Goal: Information Seeking & Learning: Learn about a topic

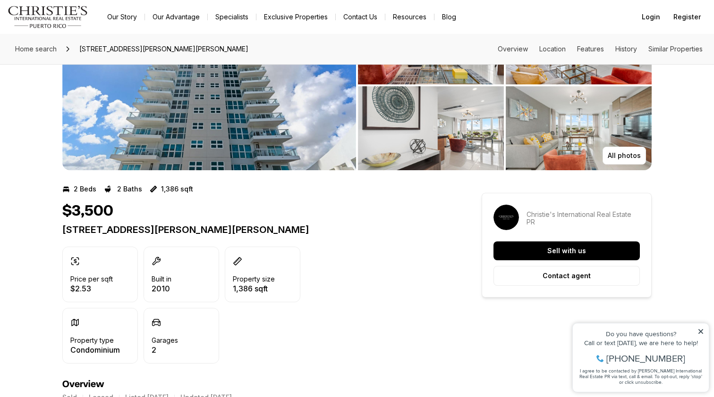
scroll to position [80, 0]
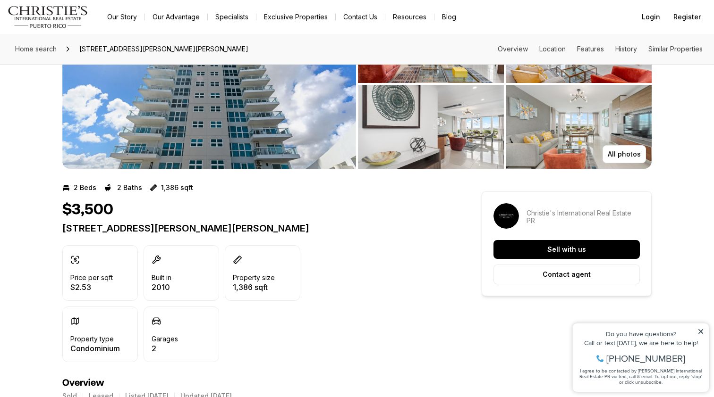
click at [700, 329] on icon at bounding box center [700, 332] width 7 height 7
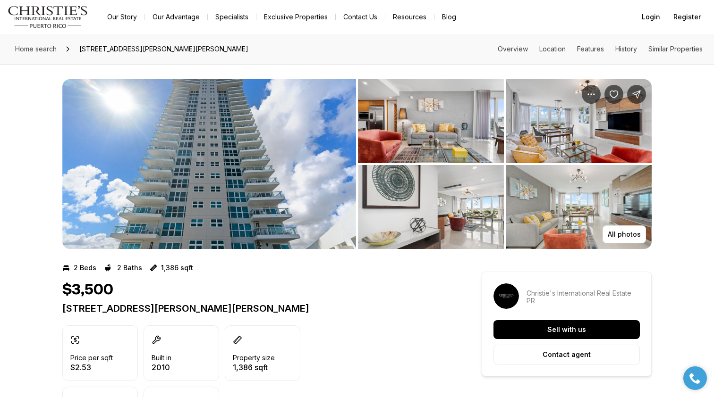
scroll to position [0, 0]
click at [321, 132] on img "View image gallery" at bounding box center [209, 164] width 294 height 170
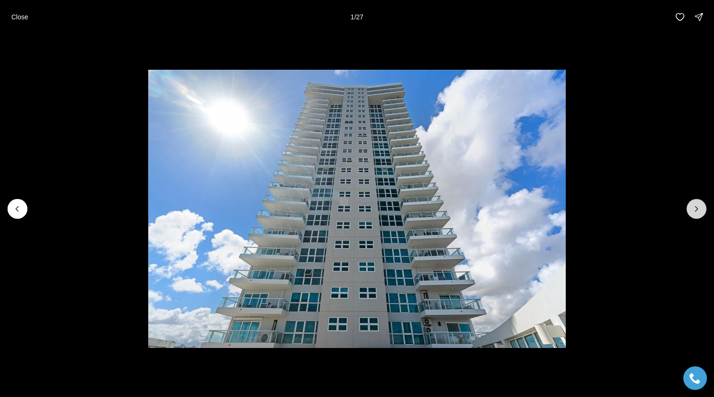
click at [701, 204] on button "Next slide" at bounding box center [696, 209] width 20 height 20
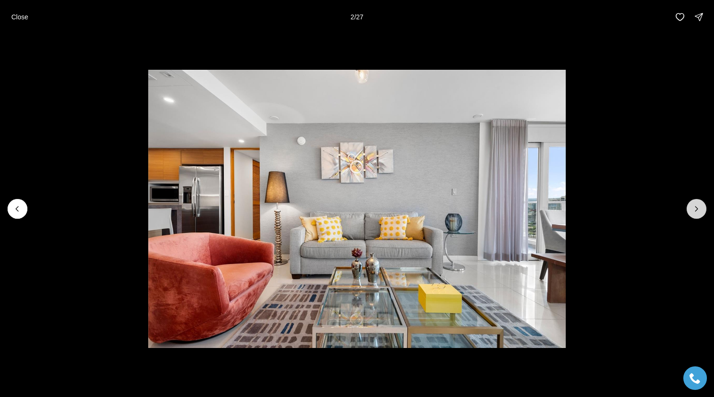
click at [701, 204] on button "Next slide" at bounding box center [696, 209] width 20 height 20
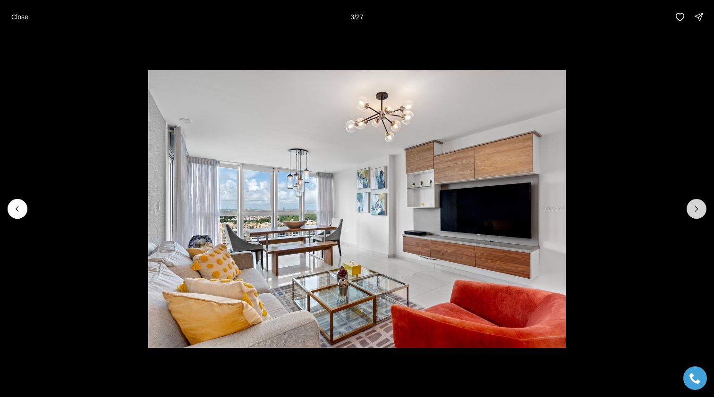
click at [701, 204] on button "Next slide" at bounding box center [696, 209] width 20 height 20
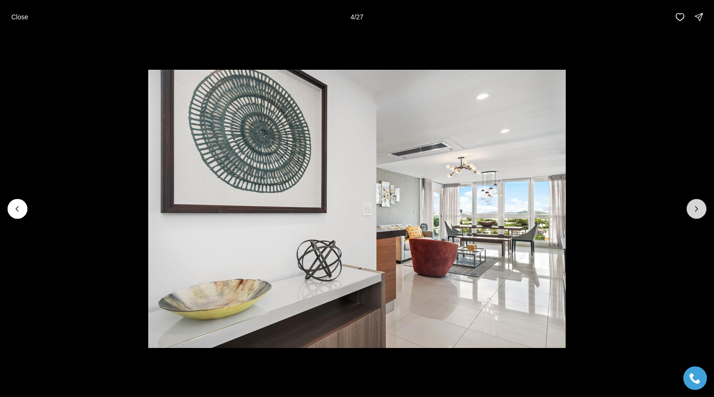
click at [701, 204] on button "Next slide" at bounding box center [696, 209] width 20 height 20
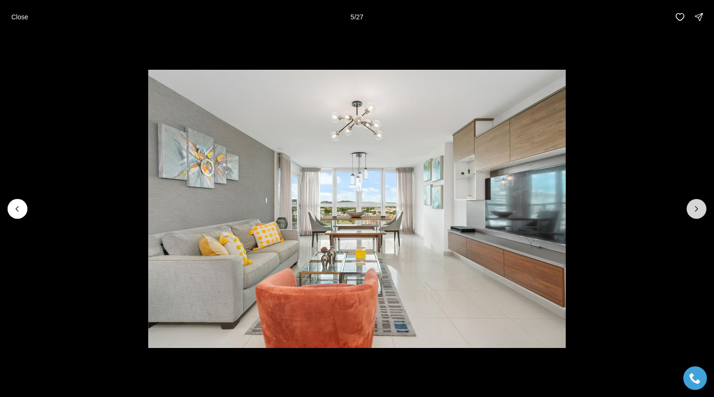
click at [701, 204] on button "Next slide" at bounding box center [696, 209] width 20 height 20
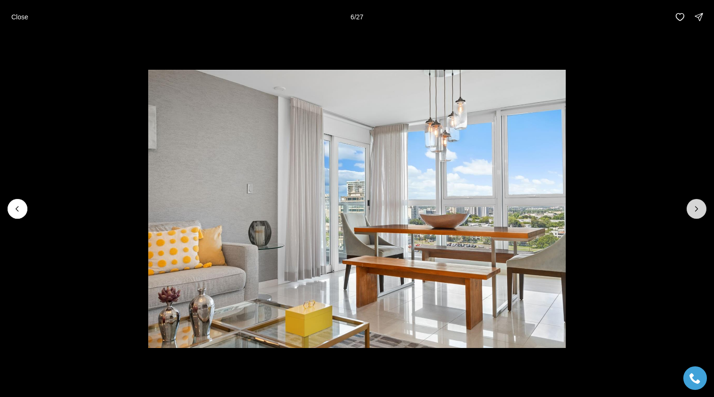
click at [701, 204] on button "Next slide" at bounding box center [696, 209] width 20 height 20
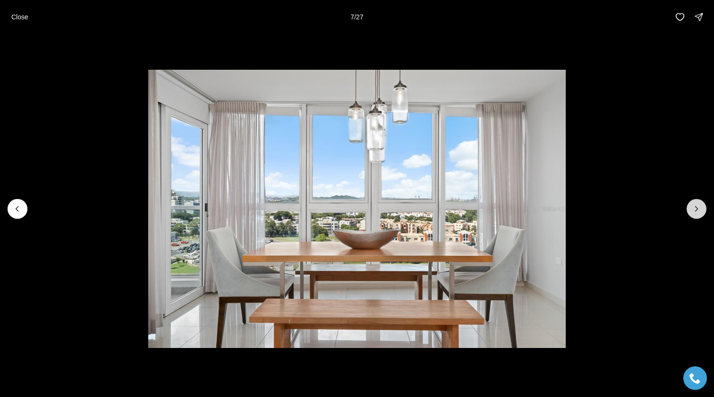
click at [701, 204] on button "Next slide" at bounding box center [696, 209] width 20 height 20
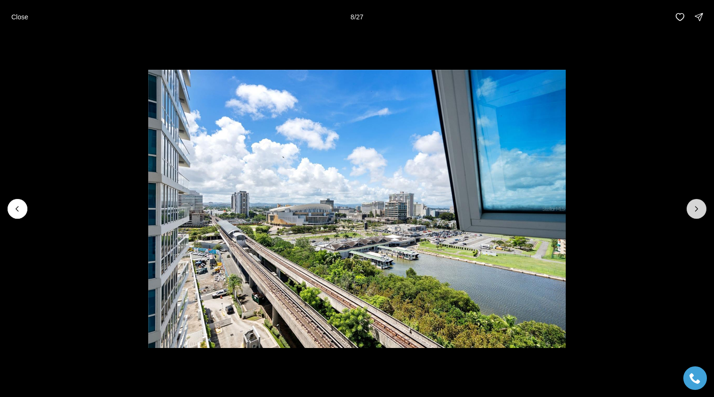
click at [701, 204] on button "Next slide" at bounding box center [696, 209] width 20 height 20
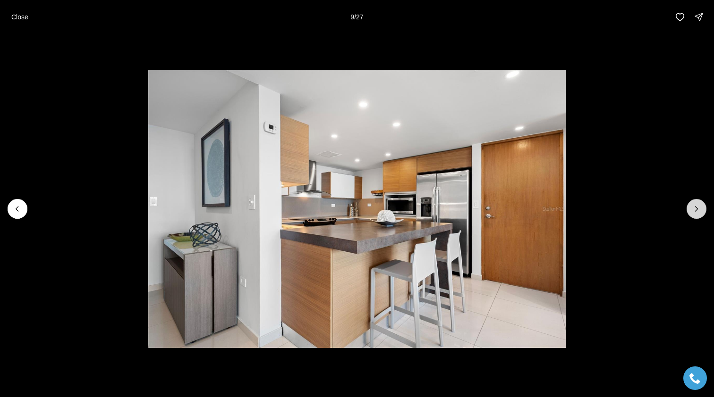
click at [701, 204] on button "Next slide" at bounding box center [696, 209] width 20 height 20
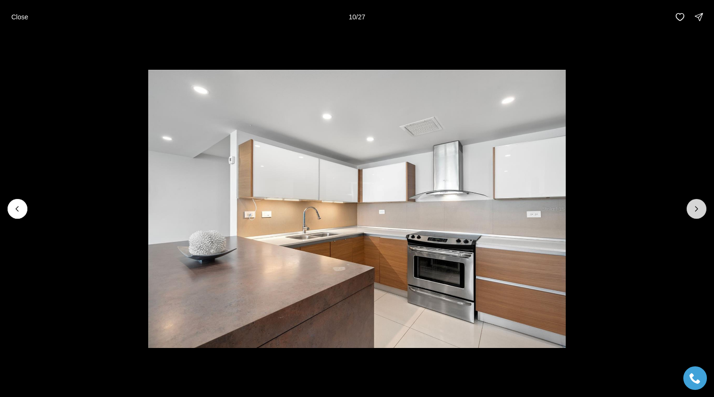
click at [701, 204] on button "Next slide" at bounding box center [696, 209] width 20 height 20
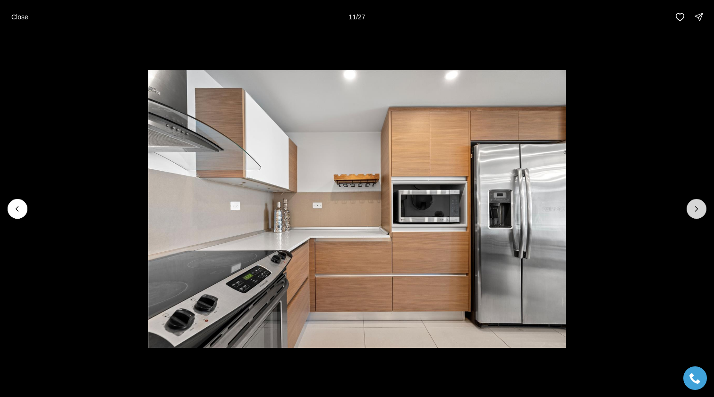
click at [701, 204] on button "Next slide" at bounding box center [696, 209] width 20 height 20
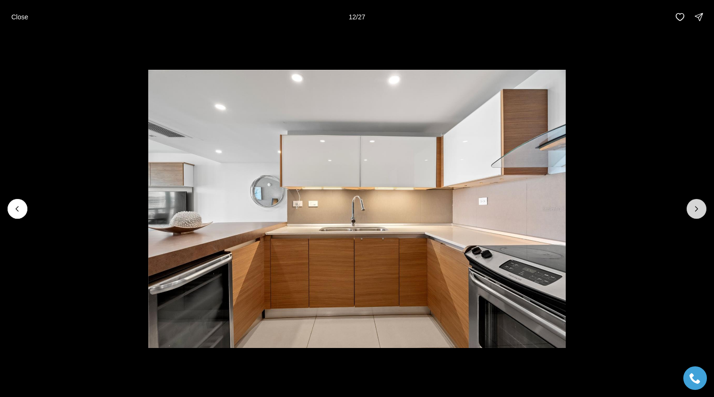
click at [701, 204] on button "Next slide" at bounding box center [696, 209] width 20 height 20
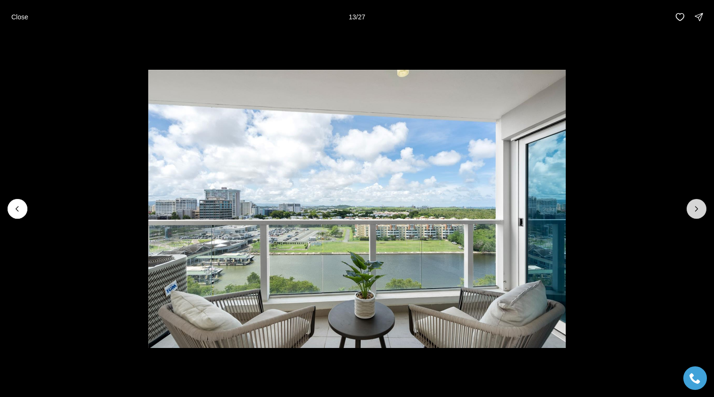
click at [701, 204] on button "Next slide" at bounding box center [696, 209] width 20 height 20
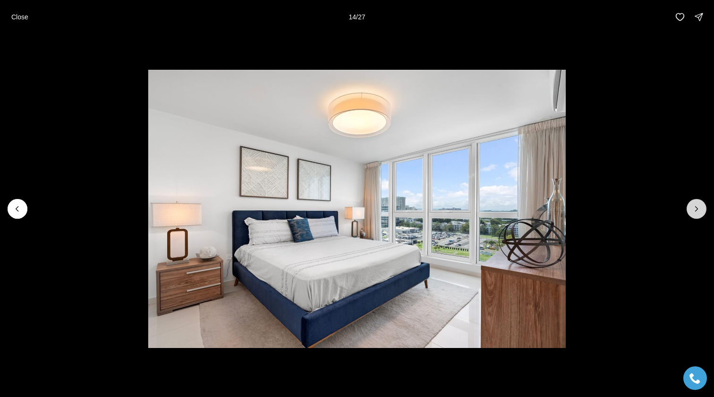
click at [701, 204] on button "Next slide" at bounding box center [696, 209] width 20 height 20
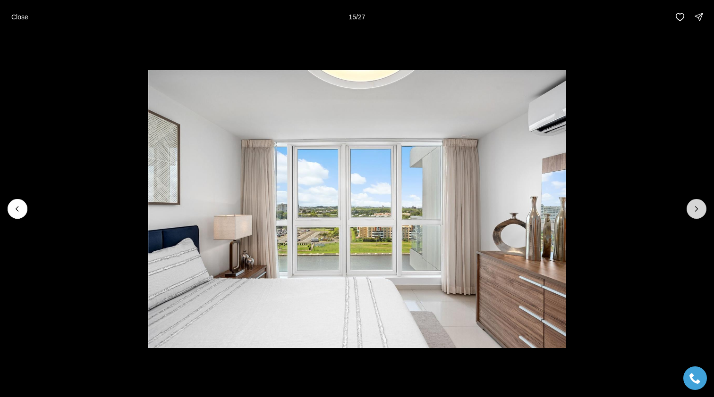
click at [701, 204] on button "Next slide" at bounding box center [696, 209] width 20 height 20
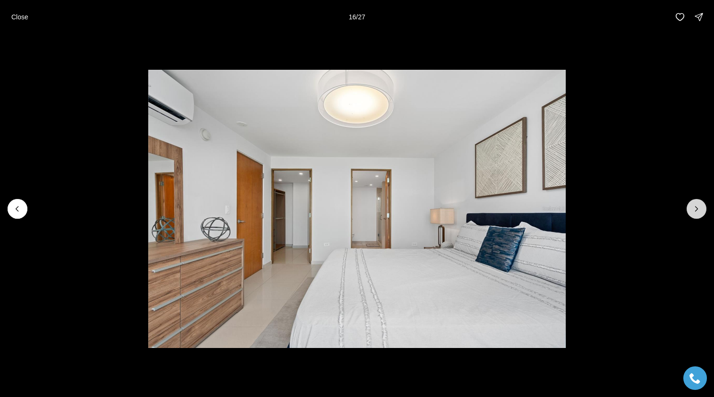
click at [701, 204] on button "Next slide" at bounding box center [696, 209] width 20 height 20
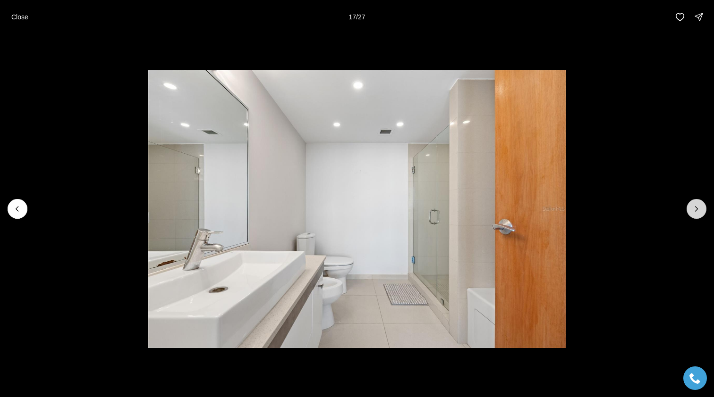
click at [701, 204] on button "Next slide" at bounding box center [696, 209] width 20 height 20
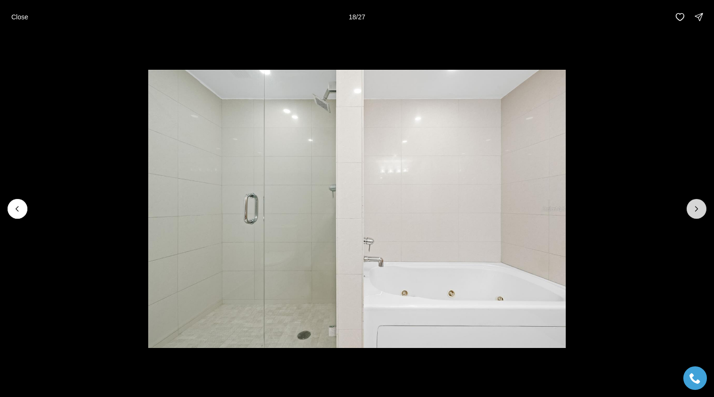
click at [701, 204] on button "Next slide" at bounding box center [696, 209] width 20 height 20
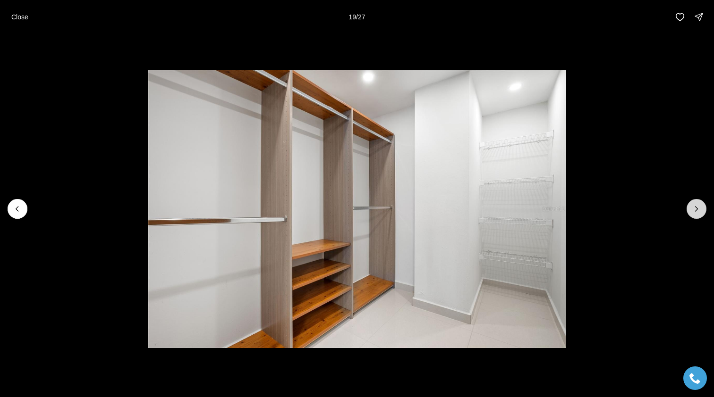
click at [701, 204] on button "Next slide" at bounding box center [696, 209] width 20 height 20
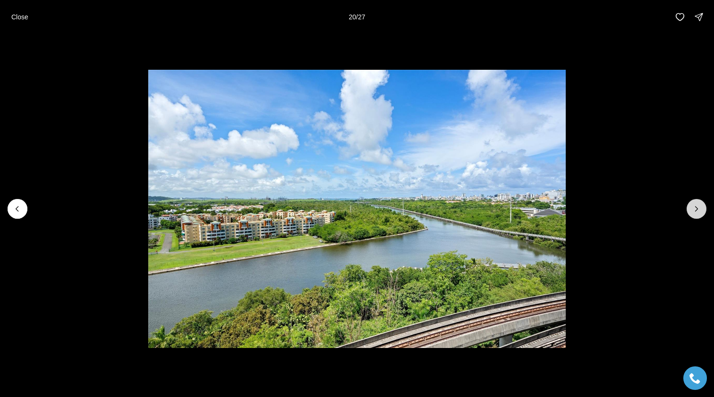
click at [701, 204] on button "Next slide" at bounding box center [696, 209] width 20 height 20
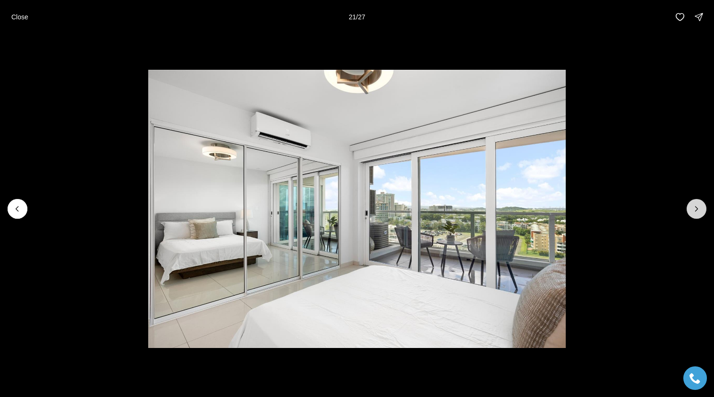
click at [701, 204] on button "Next slide" at bounding box center [696, 209] width 20 height 20
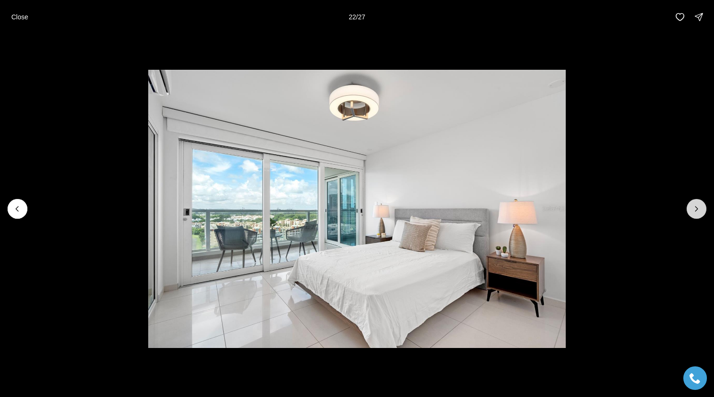
click at [701, 204] on button "Next slide" at bounding box center [696, 209] width 20 height 20
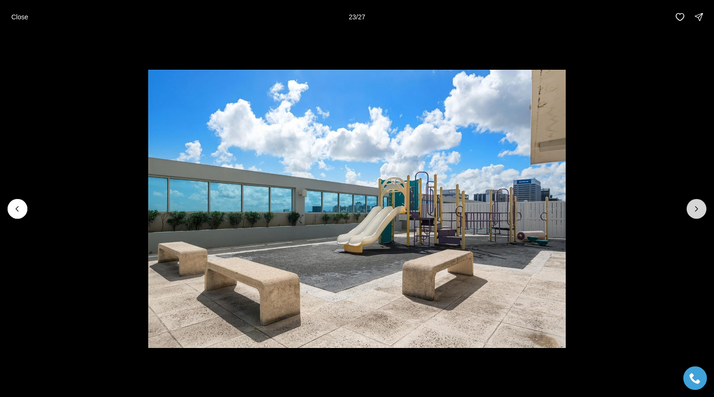
click at [700, 204] on icon "Next slide" at bounding box center [695, 208] width 9 height 9
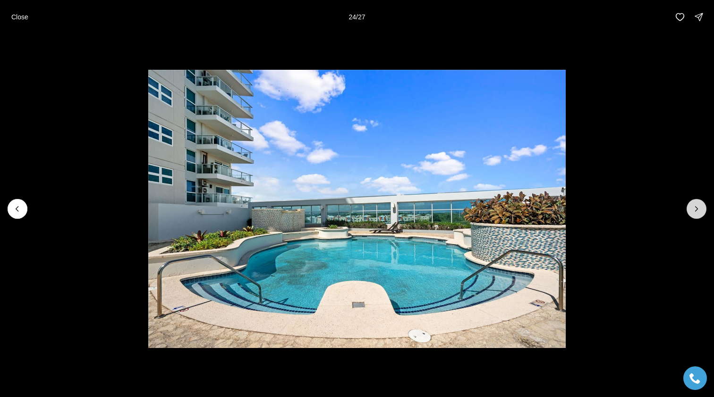
click at [700, 204] on icon "Next slide" at bounding box center [695, 208] width 9 height 9
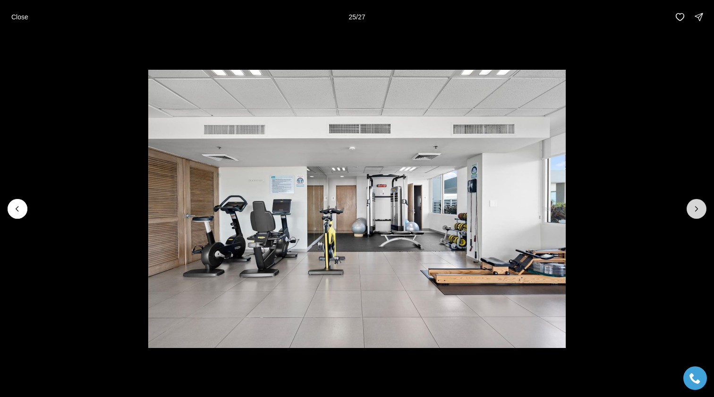
click at [700, 204] on icon "Next slide" at bounding box center [695, 208] width 9 height 9
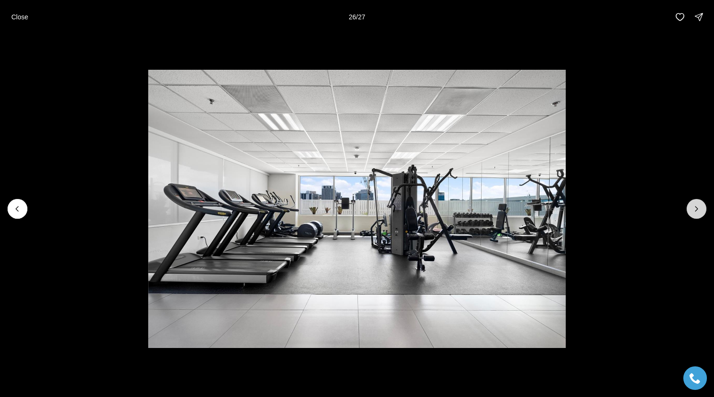
click at [700, 204] on icon "Next slide" at bounding box center [695, 208] width 9 height 9
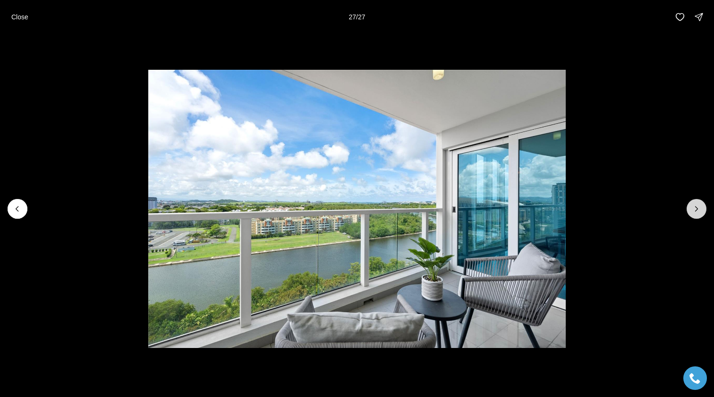
click at [700, 204] on div at bounding box center [696, 209] width 20 height 20
